Goal: Find specific page/section: Find specific page/section

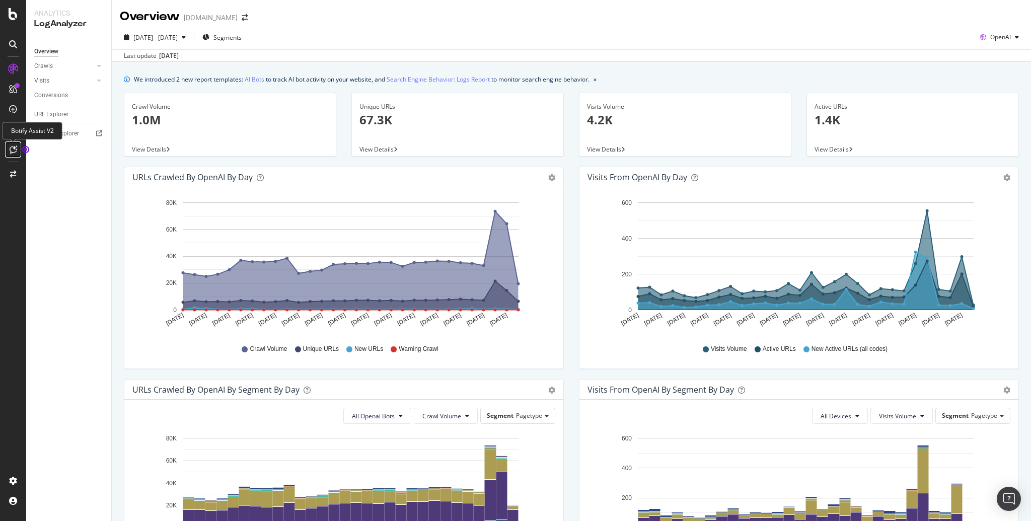
click at [17, 150] on div at bounding box center [13, 149] width 16 height 16
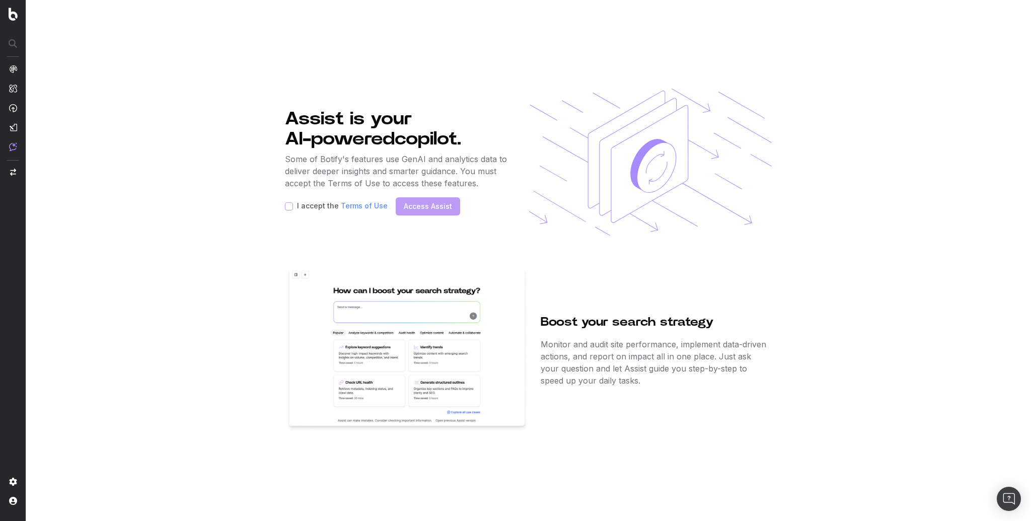
click at [576, 269] on div "Boost your search strategy Monitor and audit site performance, implement data-d…" at bounding box center [654, 350] width 226 height 165
click at [154, 246] on section "Assist is your AI-powered copilot. Some of Botify's features use GenAI and anal…" at bounding box center [528, 260] width 1005 height 521
click at [12, 68] on img at bounding box center [13, 69] width 8 height 8
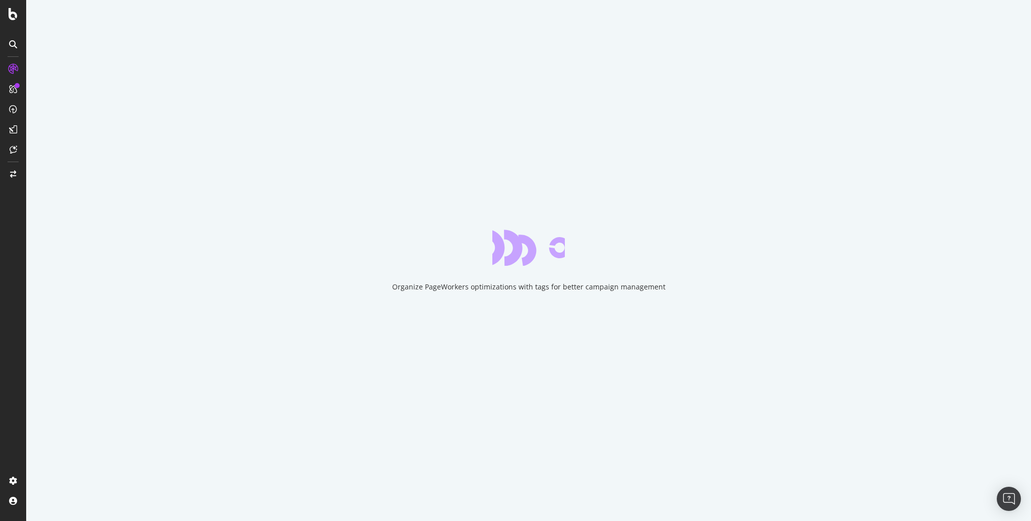
click at [93, 30] on div "Organize PageWorkers optimizations with tags for better campaign management" at bounding box center [528, 260] width 1005 height 521
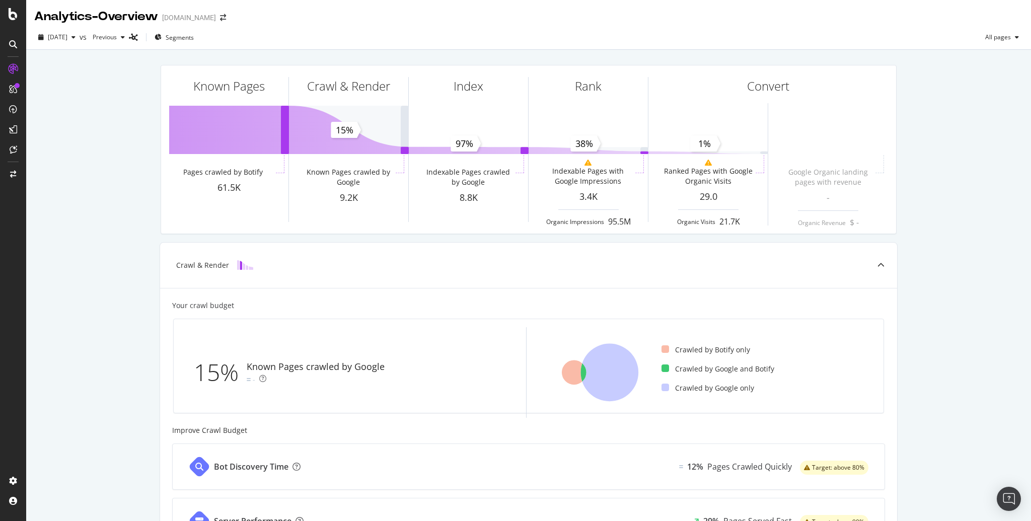
click at [941, 233] on div "Known Pages Pages crawled by Botify 61.5K Crawl & Render Known Pages crawled by…" at bounding box center [528, 417] width 1005 height 734
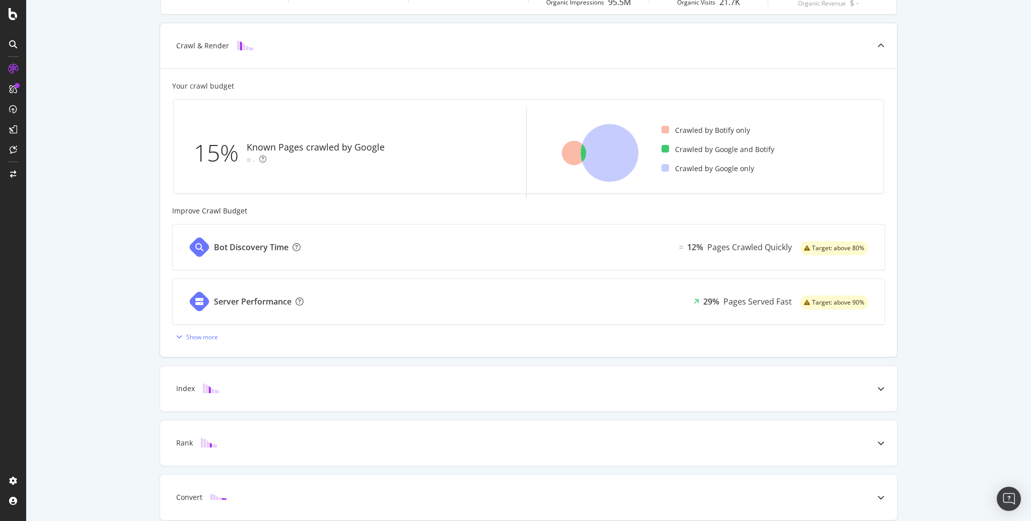
scroll to position [225, 0]
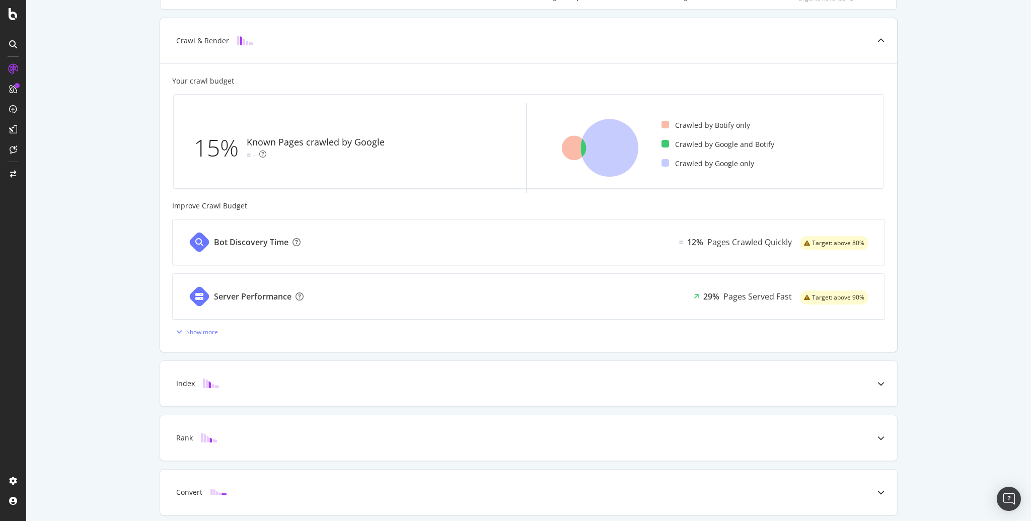
click at [177, 332] on icon "button" at bounding box center [179, 332] width 6 height 6
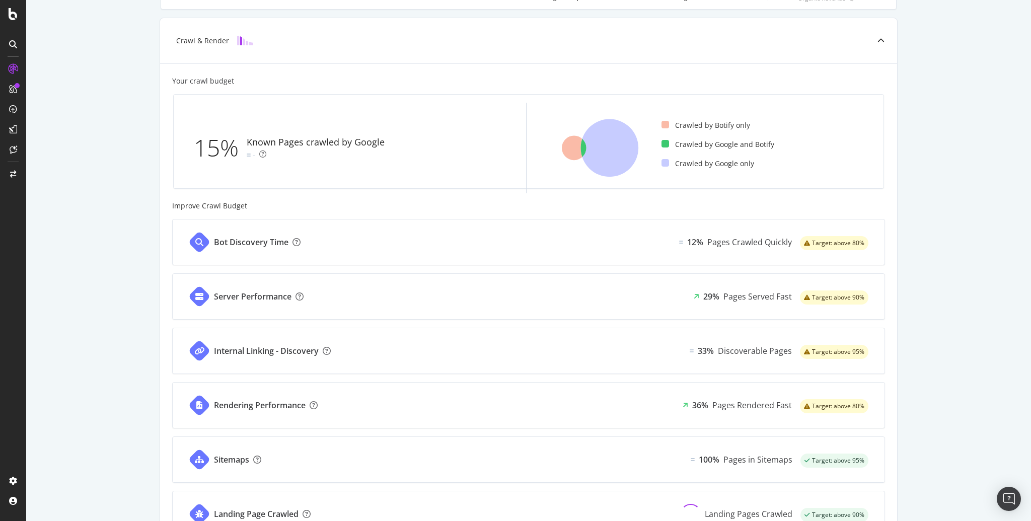
click at [126, 327] on div "Known Pages Pages crawled by Botify 61.5K Crawl & Render Known Pages crawled by…" at bounding box center [528, 328] width 1005 height 1006
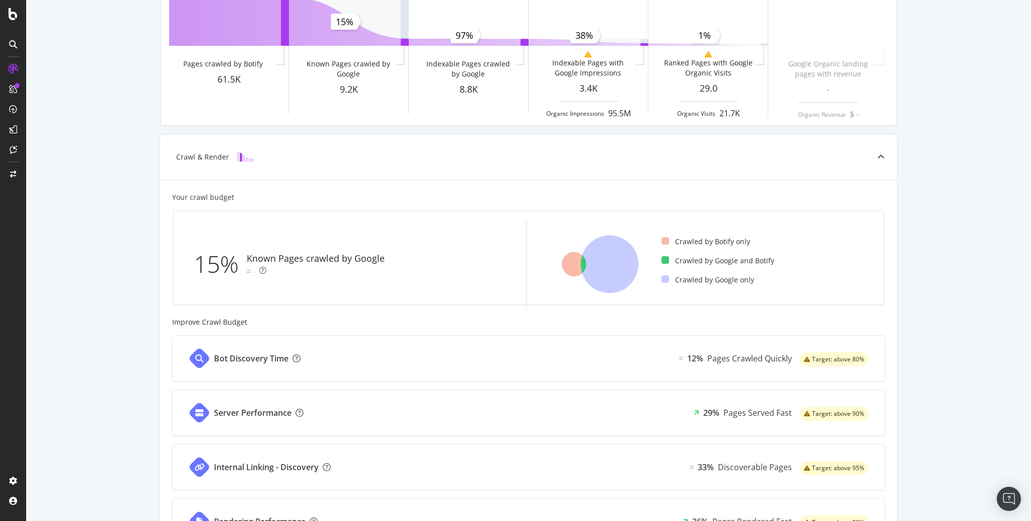
scroll to position [0, 0]
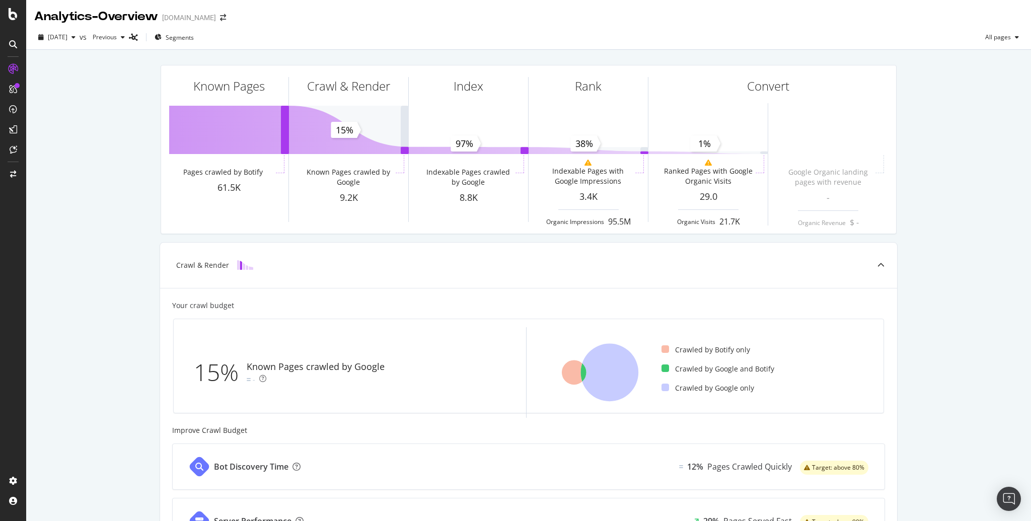
click at [18, 149] on div at bounding box center [13, 149] width 16 height 16
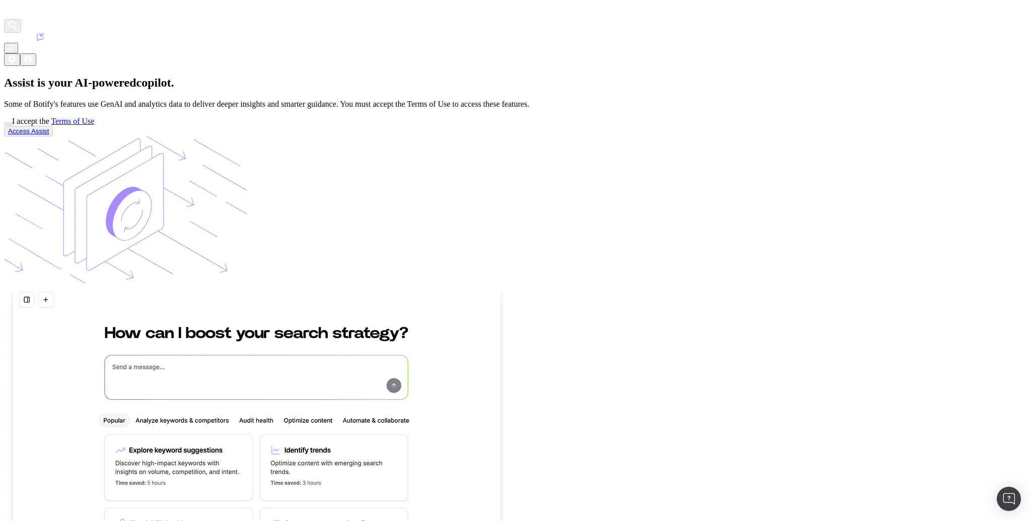
click at [60, 146] on section "Assist is your AI-powered copilot. Some of Botify's features use GenAI and anal…" at bounding box center [515, 374] width 1023 height 596
click at [101, 76] on section "Assist is your AI-powered copilot. Some of Botify's features use GenAI and anal…" at bounding box center [515, 374] width 1023 height 596
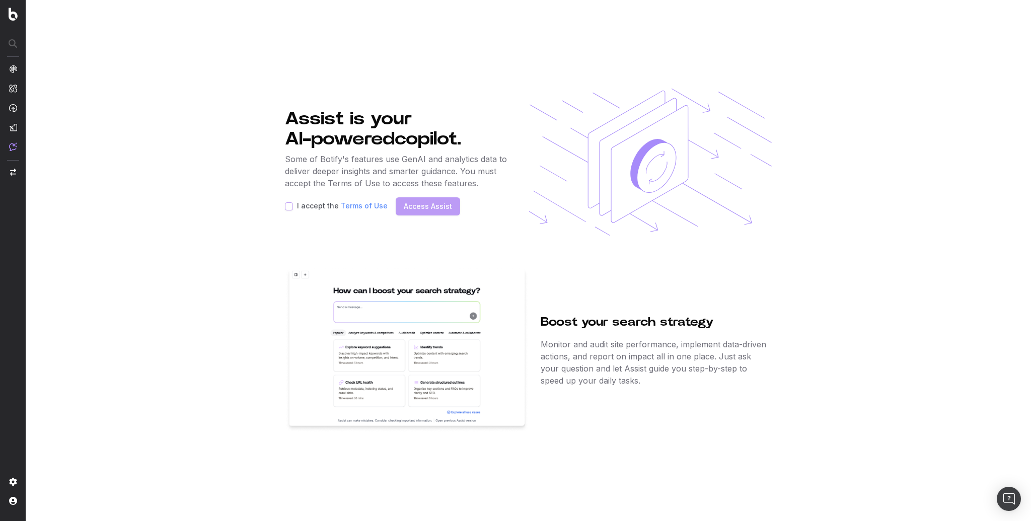
click at [159, 100] on section "Assist is your AI-powered copilot. Some of Botify's features use GenAI and anal…" at bounding box center [528, 260] width 1005 height 521
click at [173, 141] on section "Assist is your AI-powered copilot. Some of Botify's features use GenAI and anal…" at bounding box center [528, 260] width 1005 height 521
click at [169, 162] on section "Assist is your AI-powered copilot. Some of Botify's features use GenAI and anal…" at bounding box center [528, 260] width 1005 height 521
click at [71, 111] on section "Assist is your AI-powered copilot. Some of Botify's features use GenAI and anal…" at bounding box center [528, 260] width 1005 height 521
click at [260, 167] on section "Assist is your AI-powered copilot. Some of Botify's features use GenAI and anal…" at bounding box center [528, 260] width 1005 height 521
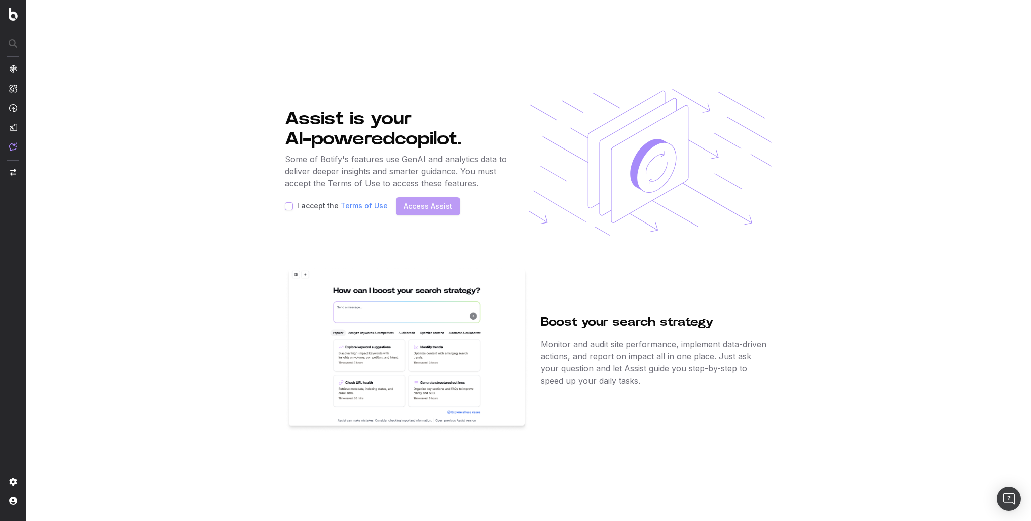
click at [274, 116] on section "Assist is your AI-powered copilot. Some of Botify's features use GenAI and anal…" at bounding box center [528, 260] width 1005 height 521
click at [219, 89] on section "Assist is your AI-powered copilot. Some of Botify's features use GenAI and anal…" at bounding box center [528, 260] width 1005 height 521
click at [59, 47] on section "Assist is your AI-powered copilot. Some of Botify's features use GenAI and anal…" at bounding box center [528, 260] width 1005 height 521
